Goal: Share content

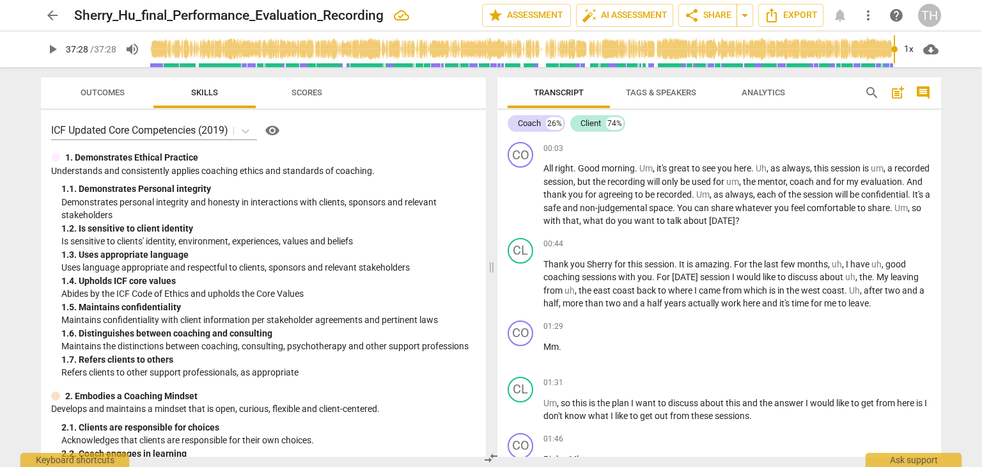
scroll to position [2730, 0]
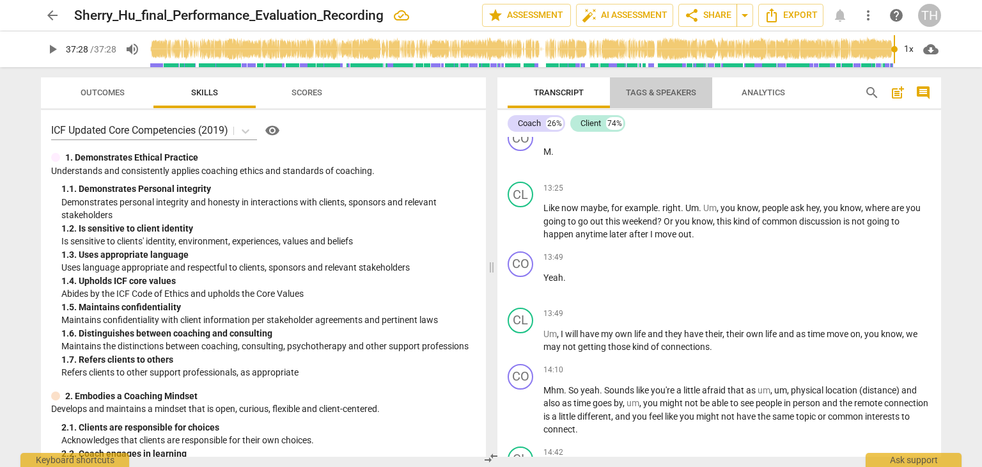
click at [662, 93] on span "Tags & Speakers" at bounding box center [661, 93] width 70 height 10
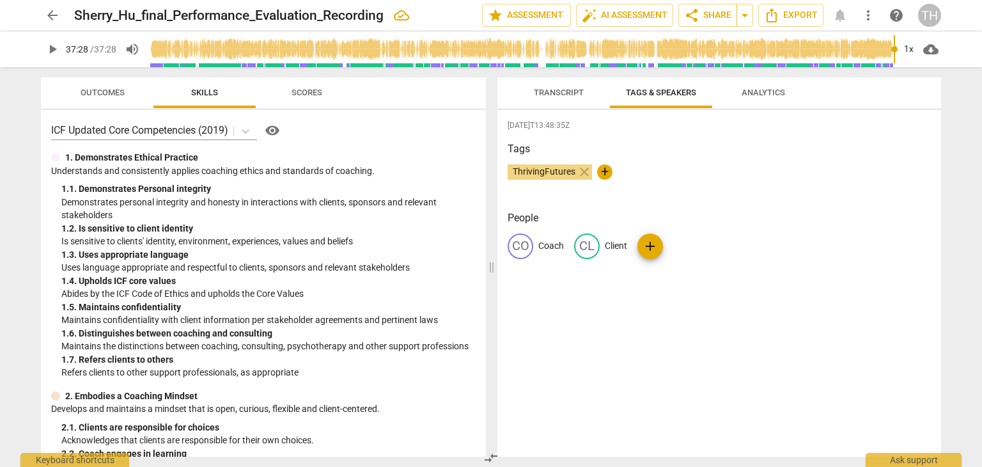
click at [775, 95] on span "Analytics" at bounding box center [762, 93] width 43 height 10
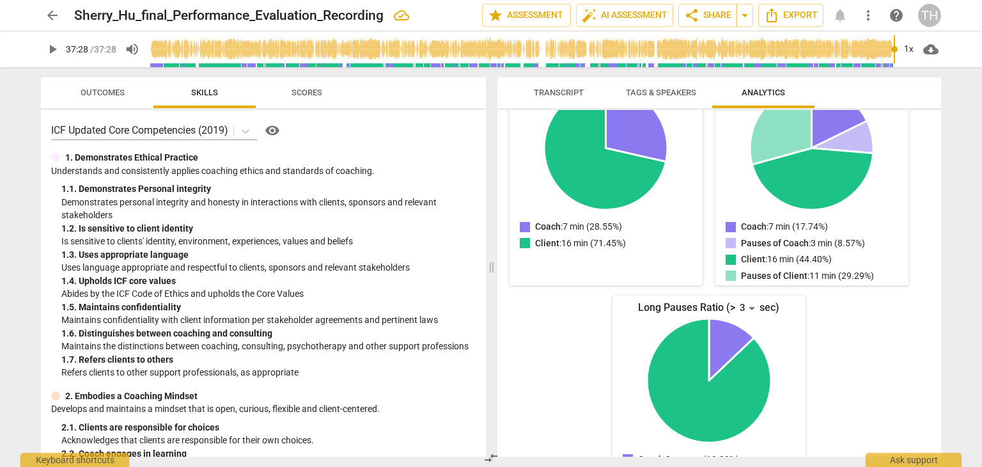
scroll to position [232, 0]
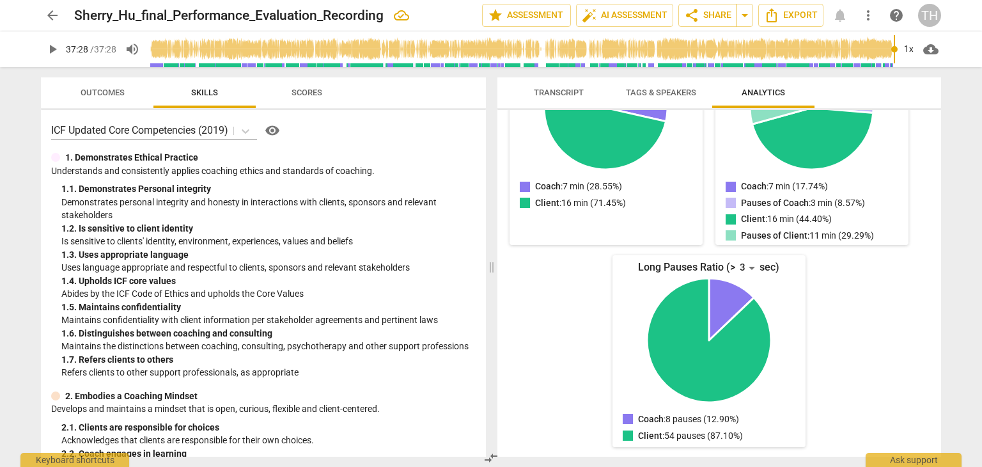
click at [314, 100] on span "Scores" at bounding box center [306, 92] width 61 height 17
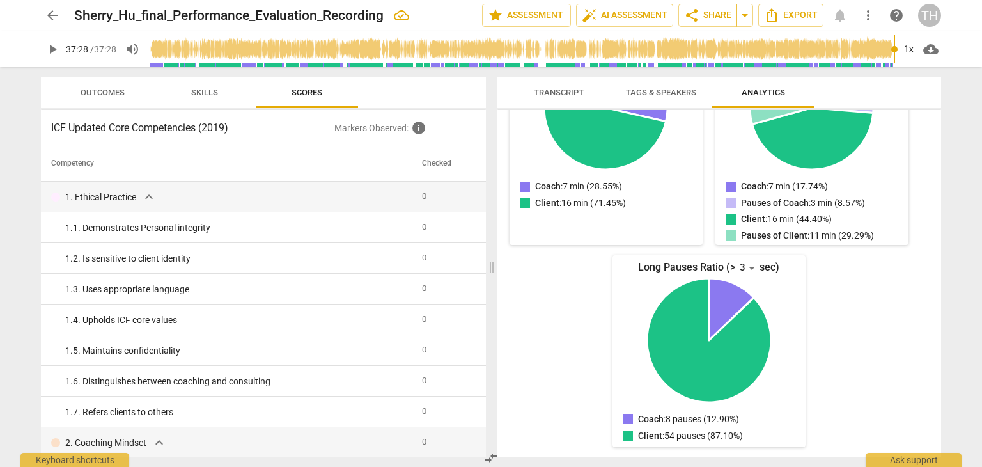
click at [105, 88] on span "Outcomes" at bounding box center [103, 93] width 44 height 10
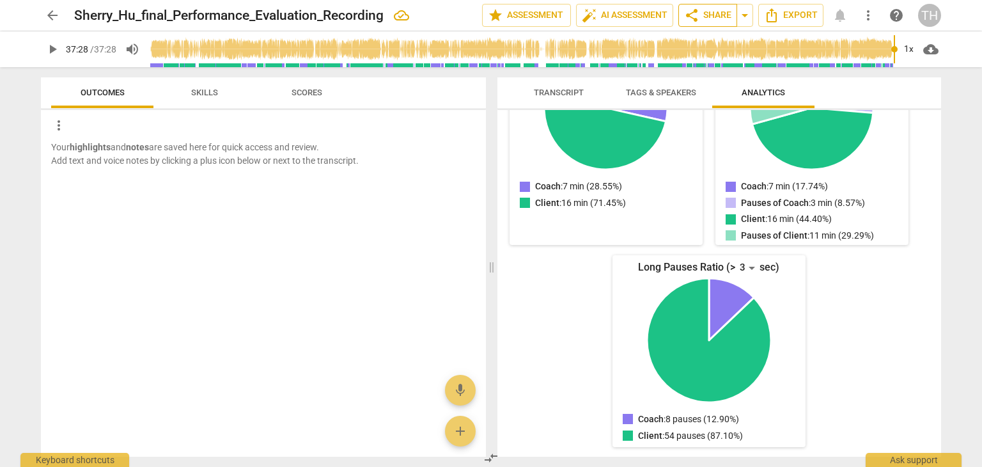
click at [699, 21] on span "share Share" at bounding box center [707, 15] width 47 height 15
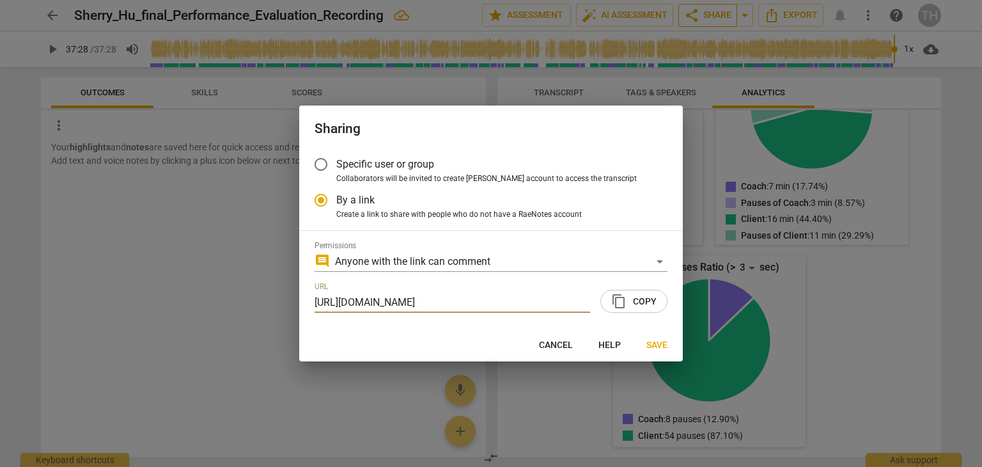
scroll to position [0, 112]
radio input "false"
click at [322, 164] on input "Specific user or group" at bounding box center [321, 164] width 31 height 31
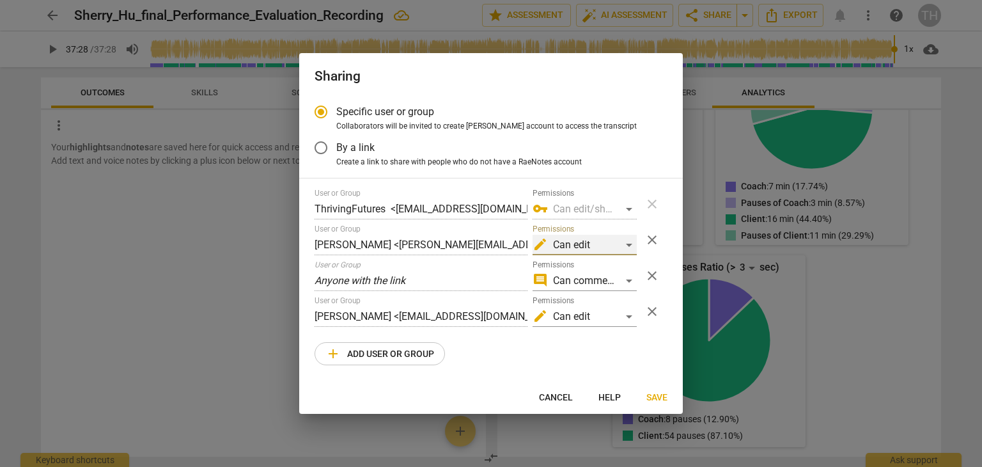
click at [631, 246] on div "edit Can edit" at bounding box center [584, 245] width 104 height 20
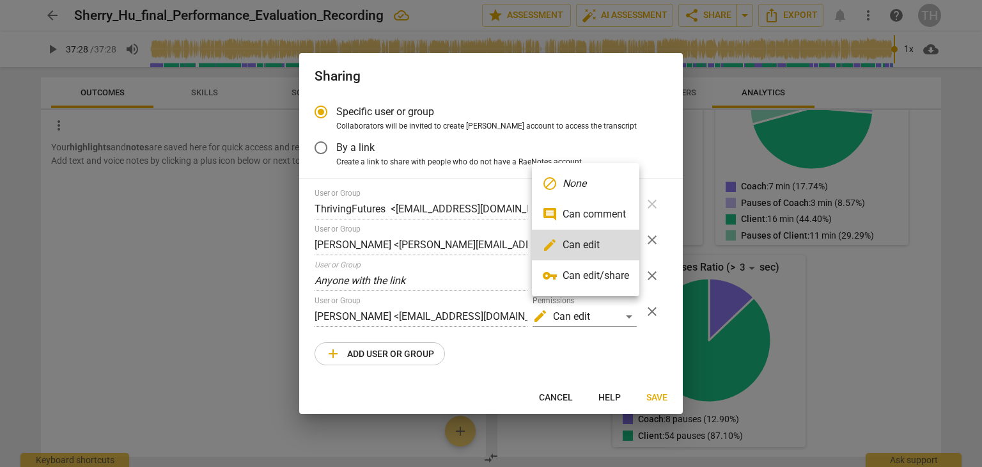
click at [607, 277] on li "vpn_key Can edit/share" at bounding box center [585, 275] width 107 height 31
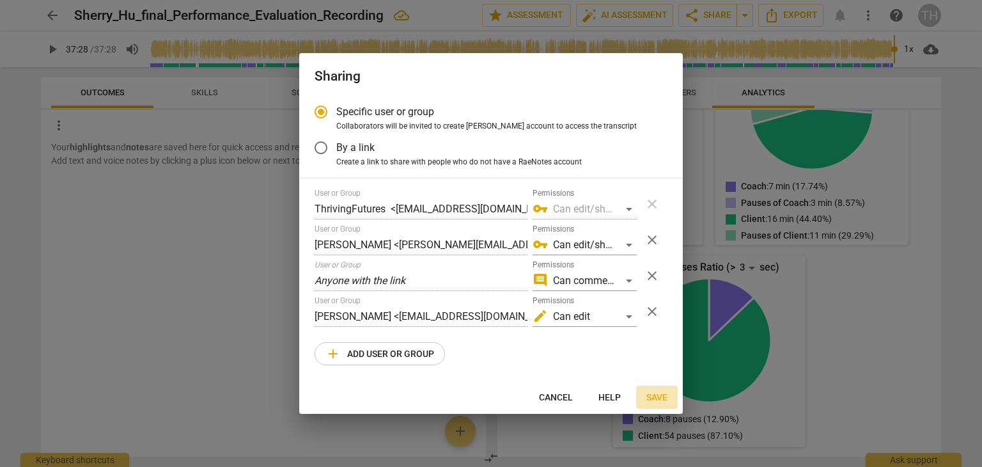
click at [655, 399] on span "Save" at bounding box center [656, 397] width 21 height 13
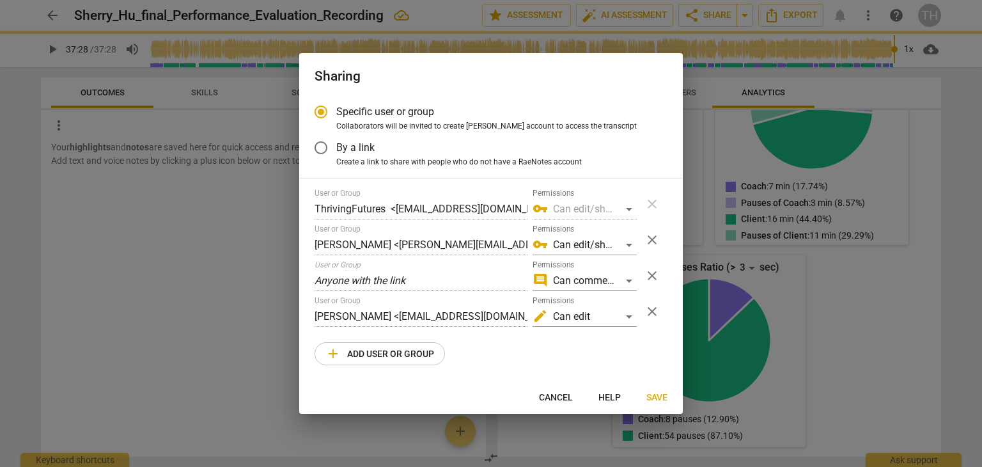
radio input "false"
